Goal: Contribute content: Add original content to the website for others to see

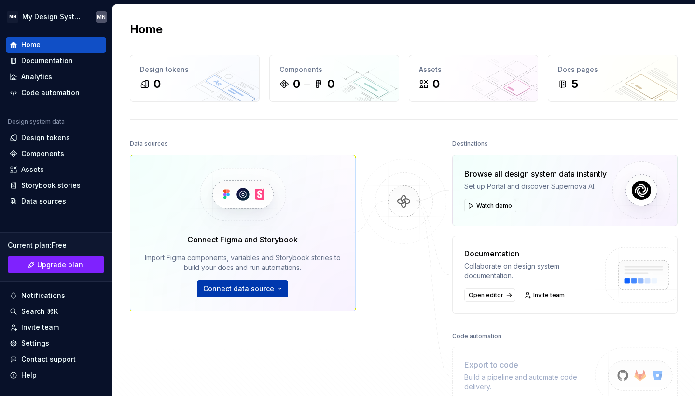
click at [246, 291] on span "Connect data source" at bounding box center [238, 289] width 71 height 10
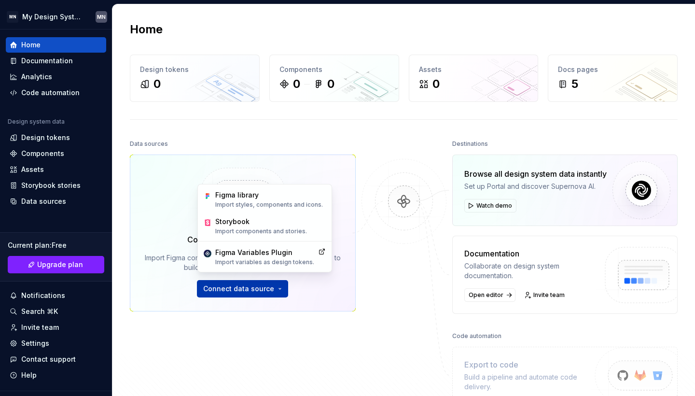
click at [246, 291] on span "Connect data source" at bounding box center [238, 289] width 71 height 10
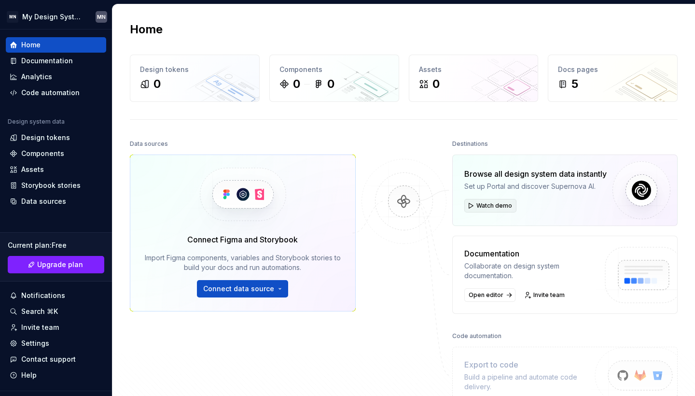
click at [498, 206] on span "Watch demo" at bounding box center [494, 206] width 36 height 8
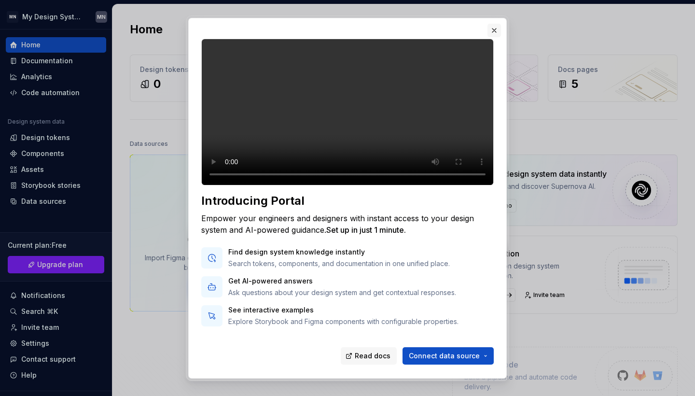
click at [495, 31] on button "button" at bounding box center [494, 31] width 14 height 14
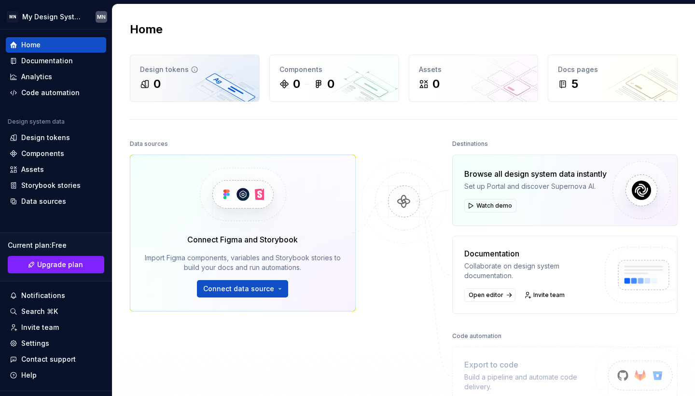
click at [211, 91] on div "0" at bounding box center [195, 83] width 110 height 15
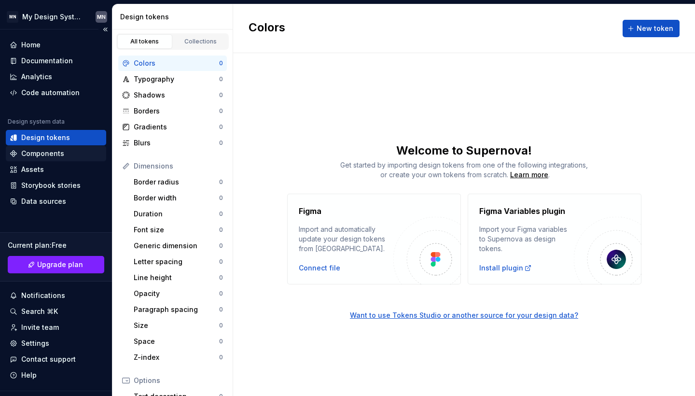
click at [58, 152] on div "Components" at bounding box center [42, 154] width 43 height 10
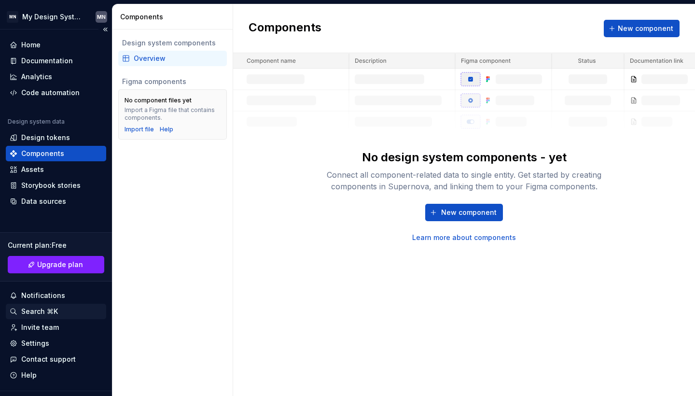
click at [56, 313] on div "Search ⌘K" at bounding box center [39, 311] width 37 height 10
click at [35, 341] on div "Settings" at bounding box center [35, 343] width 28 height 10
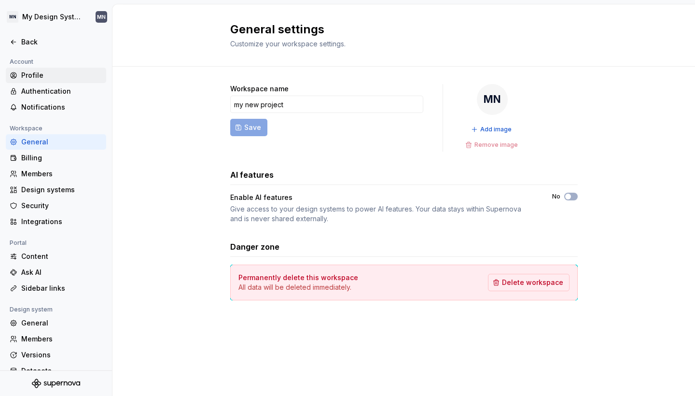
click at [29, 72] on div "Profile" at bounding box center [61, 75] width 81 height 10
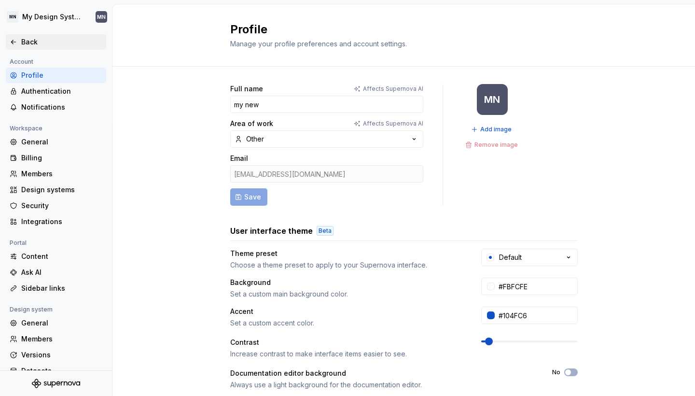
click at [28, 43] on div "Back" at bounding box center [61, 42] width 81 height 10
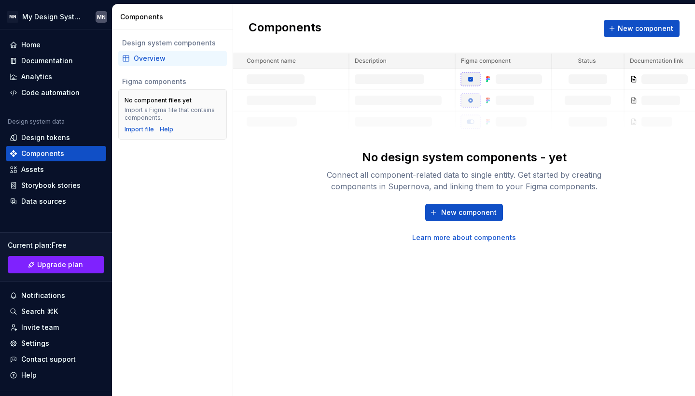
click at [28, 43] on div "Home" at bounding box center [30, 45] width 19 height 10
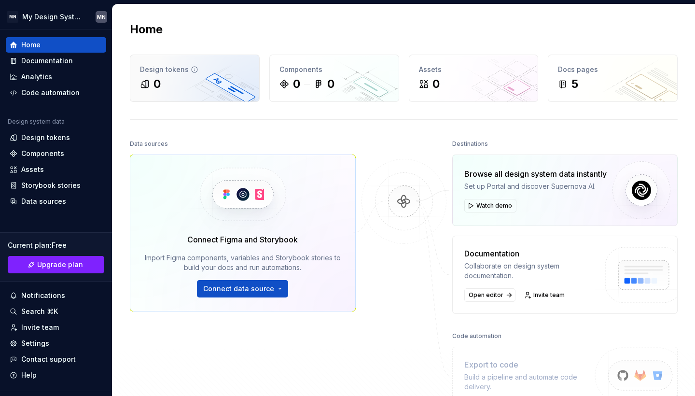
click at [160, 71] on div "Design tokens" at bounding box center [195, 70] width 110 height 10
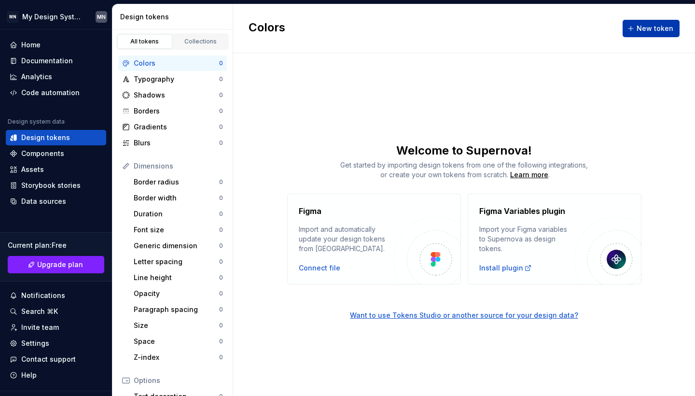
click at [632, 32] on button "New token" at bounding box center [650, 28] width 57 height 17
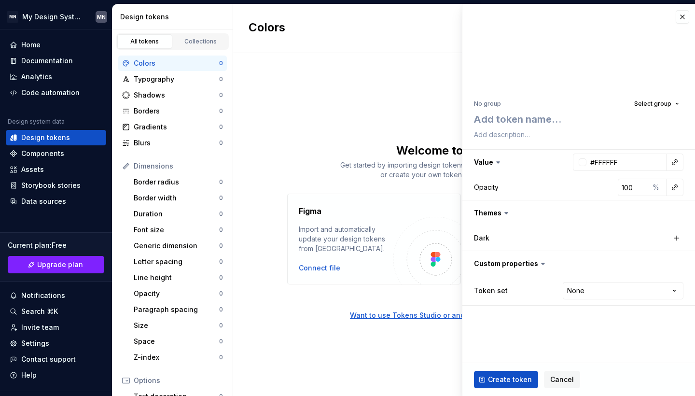
type textarea "*"
click at [683, 17] on button "button" at bounding box center [683, 17] width 14 height 14
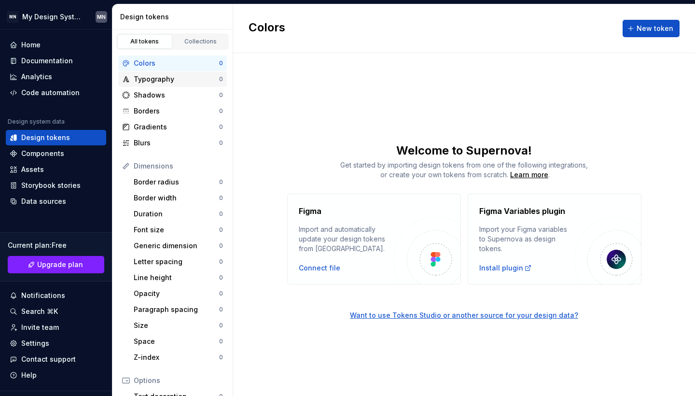
click at [177, 74] on div "Typography 0" at bounding box center [172, 78] width 109 height 15
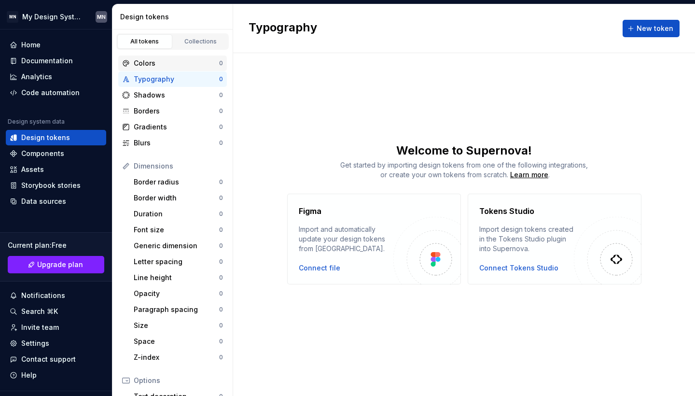
click at [156, 55] on div "Colors 0" at bounding box center [172, 62] width 109 height 15
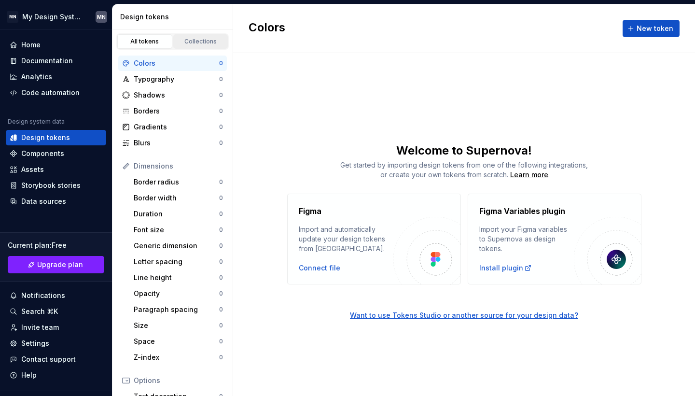
click at [189, 44] on div "Collections" at bounding box center [201, 42] width 48 height 8
